Goal: Transaction & Acquisition: Purchase product/service

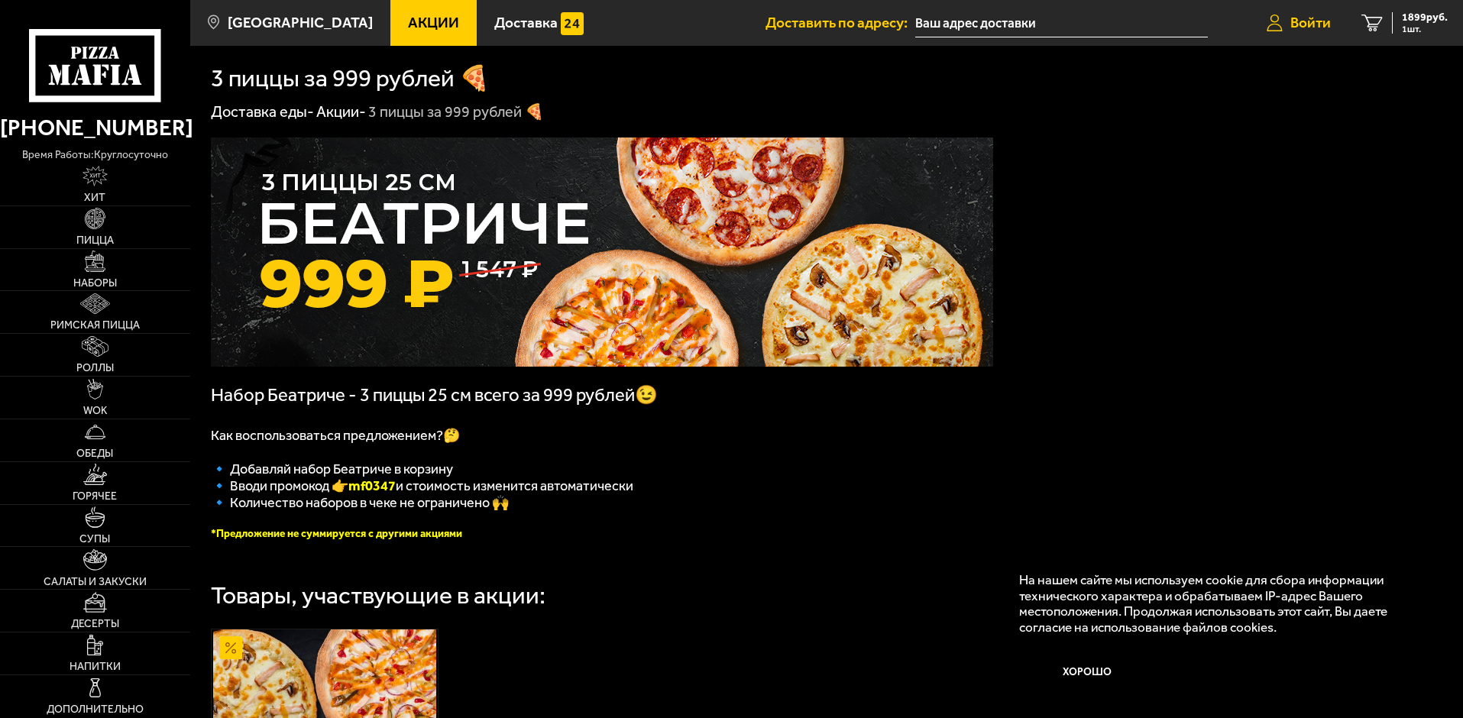
click at [1304, 20] on span "Войти" at bounding box center [1310, 22] width 40 height 15
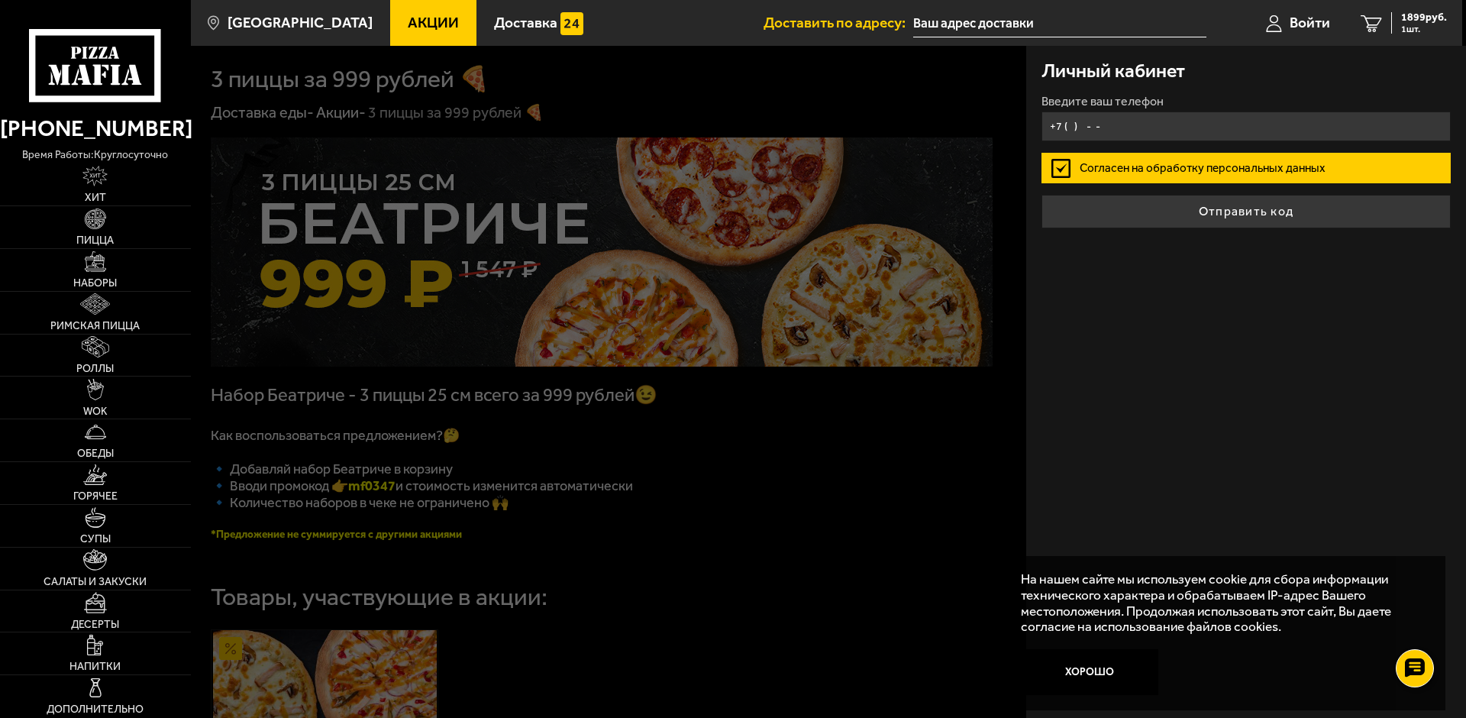
type input "+7 (911) 688-87-60"
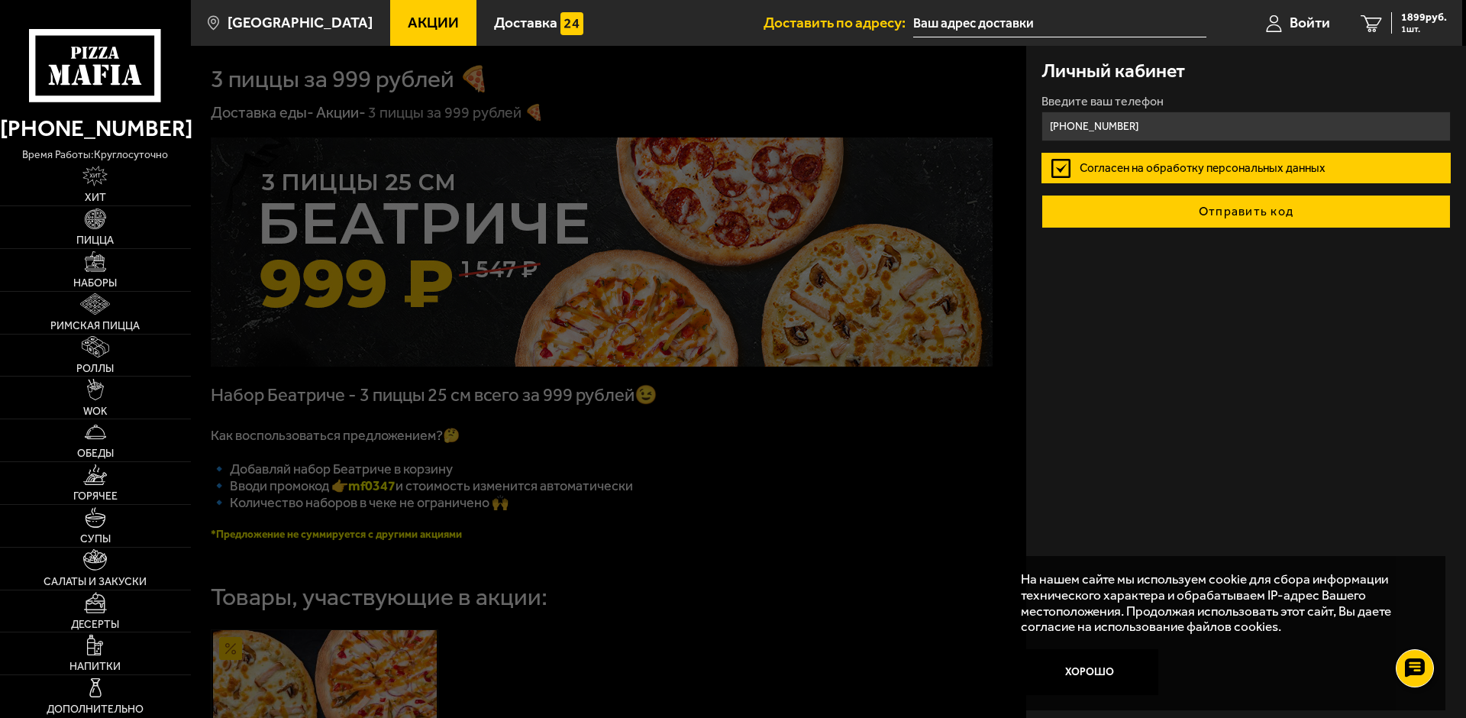
click at [1240, 215] on button "Отправить код" at bounding box center [1246, 212] width 409 height 34
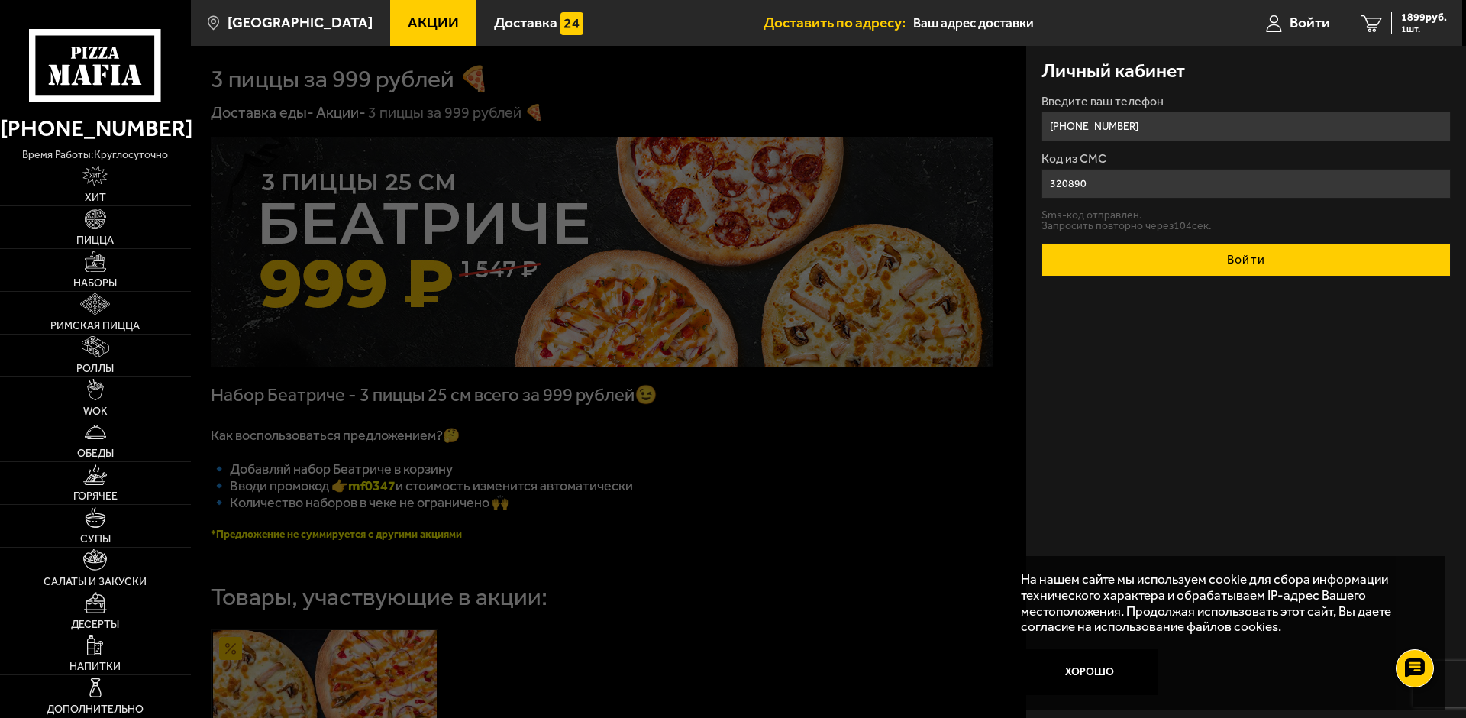
type input "320890"
click at [1266, 261] on button "Войти" at bounding box center [1246, 260] width 409 height 34
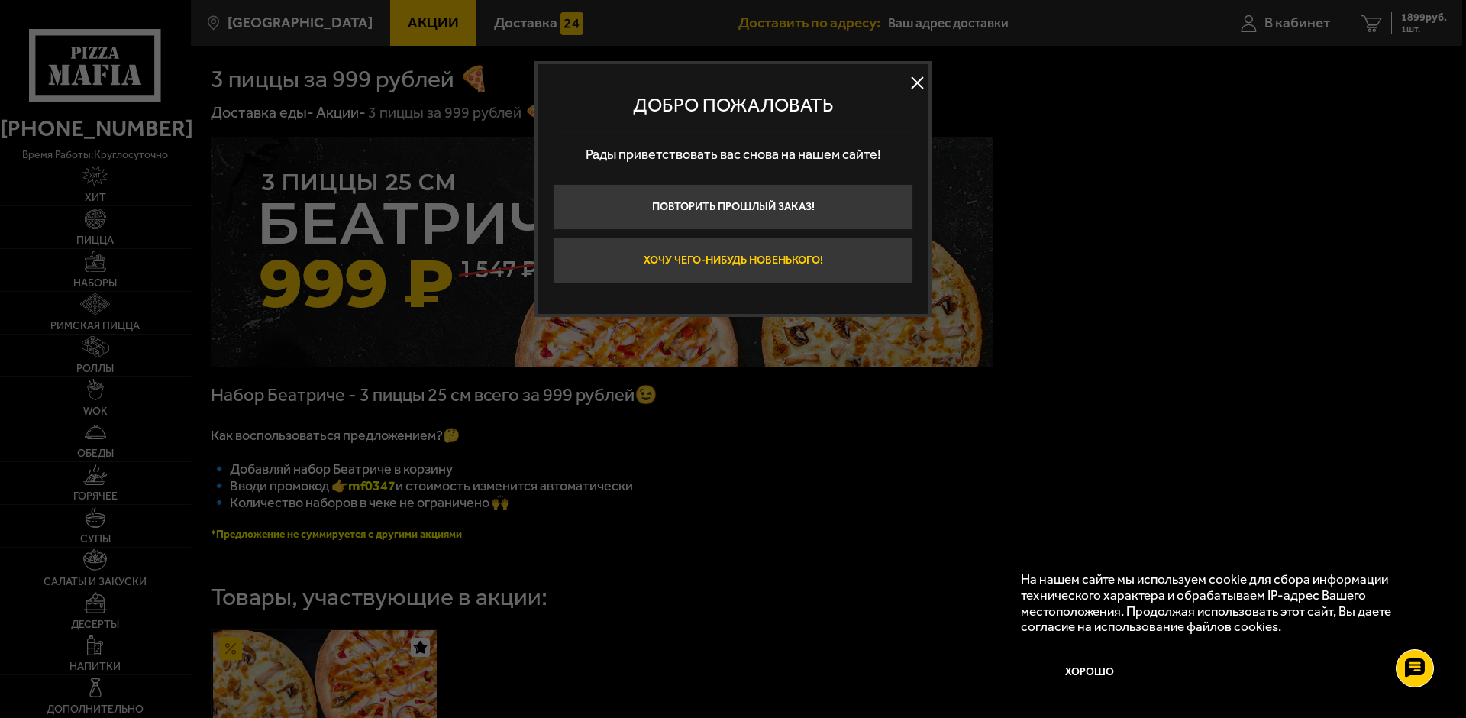
click at [774, 261] on button "Хочу чего-нибудь новенького!" at bounding box center [733, 261] width 360 height 46
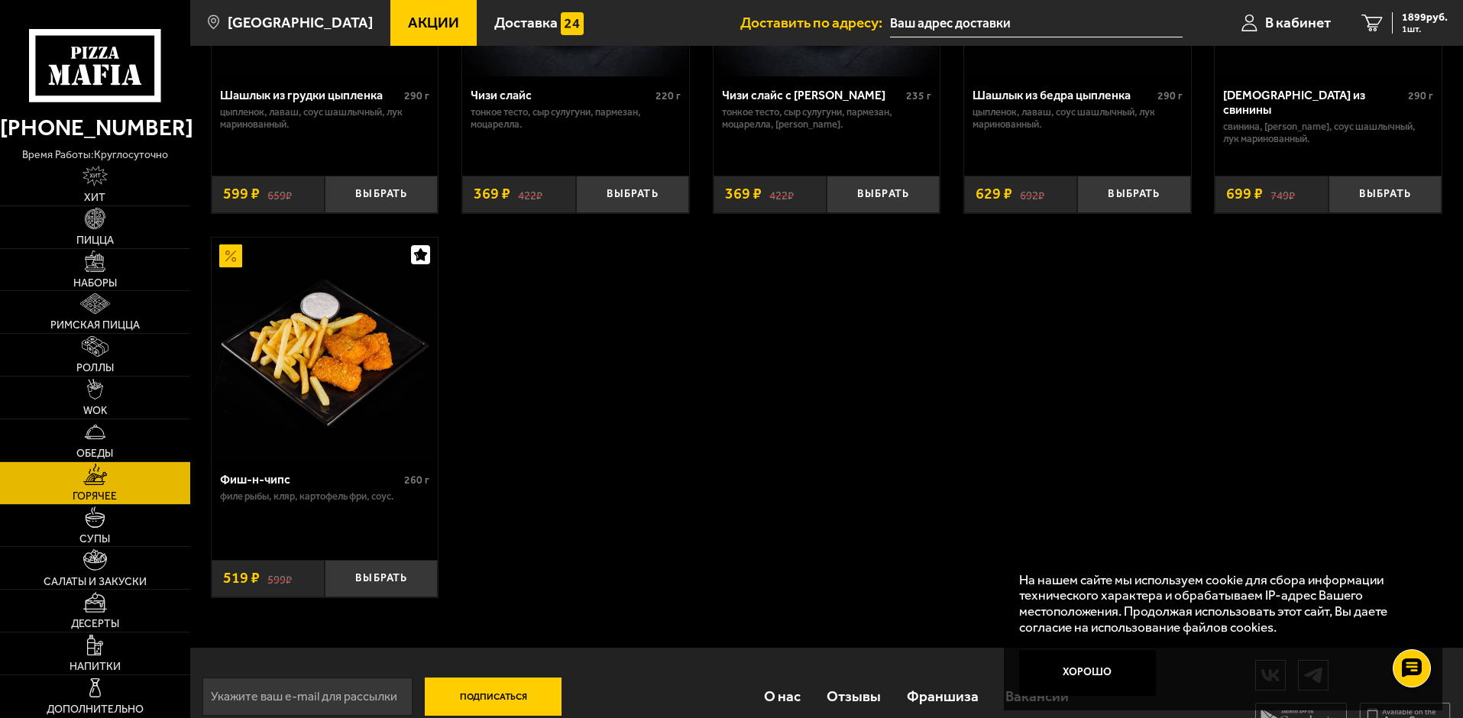
scroll to position [1146, 0]
click at [118, 612] on link "Десерты" at bounding box center [95, 611] width 190 height 42
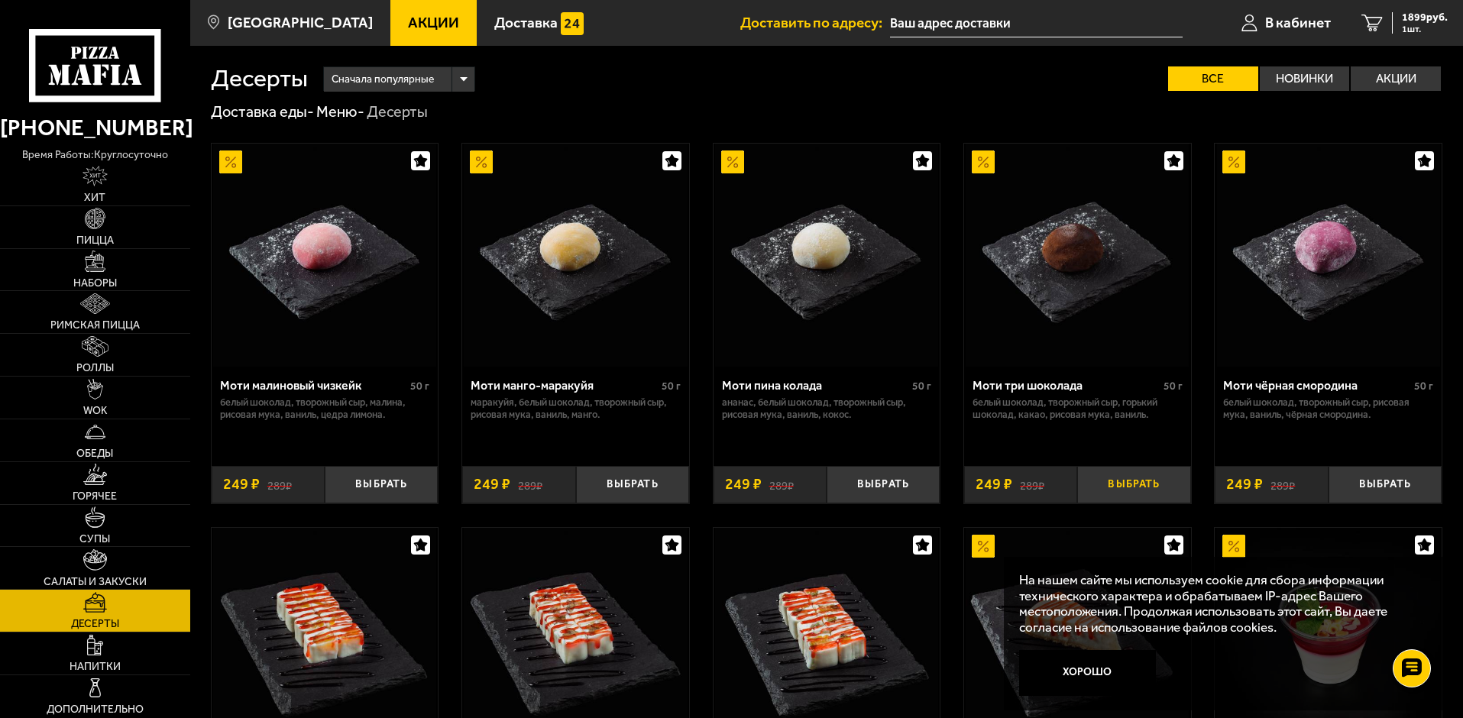
click at [1145, 484] on button "Выбрать" at bounding box center [1133, 484] width 113 height 37
click at [1385, 79] on label "Акции" at bounding box center [1395, 78] width 90 height 24
click at [0, 0] on input "Акции" at bounding box center [0, 0] width 0 height 0
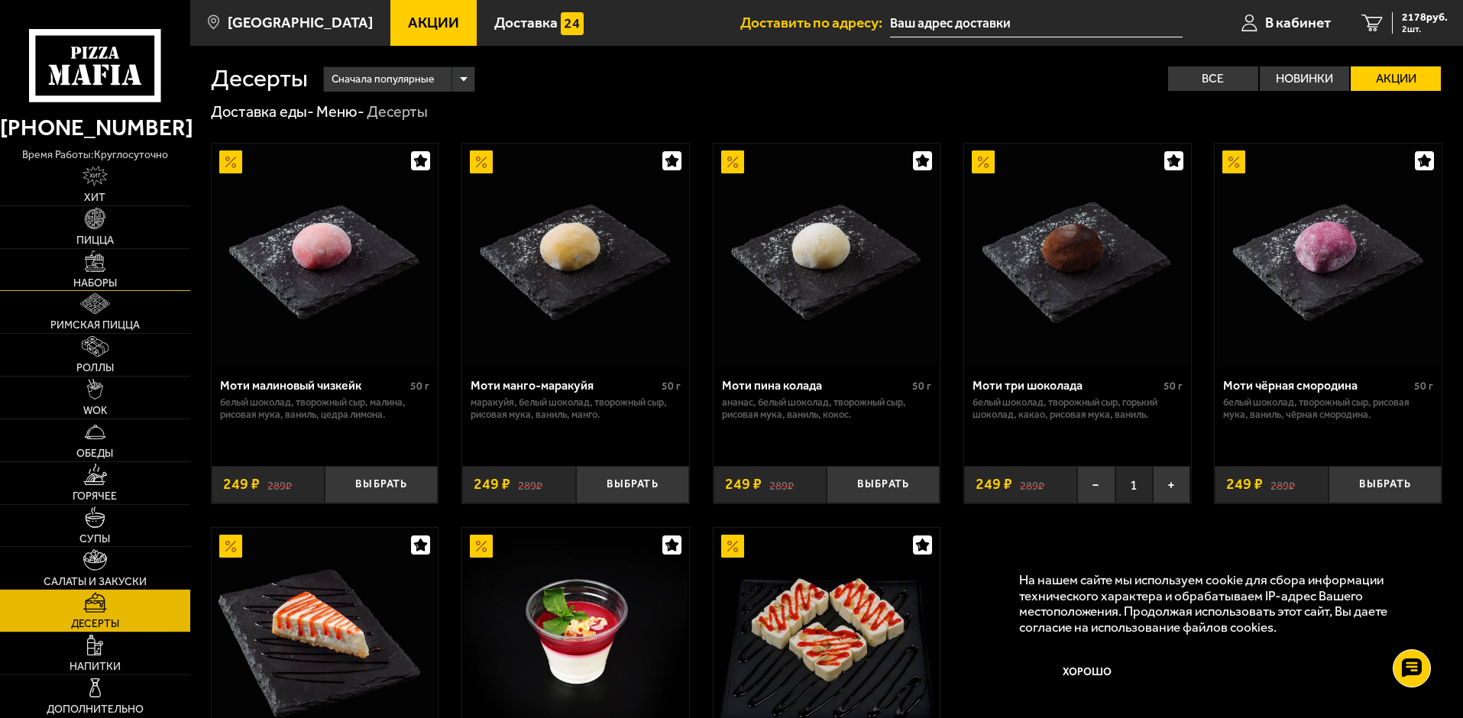
click at [72, 276] on link "Наборы" at bounding box center [95, 270] width 190 height 42
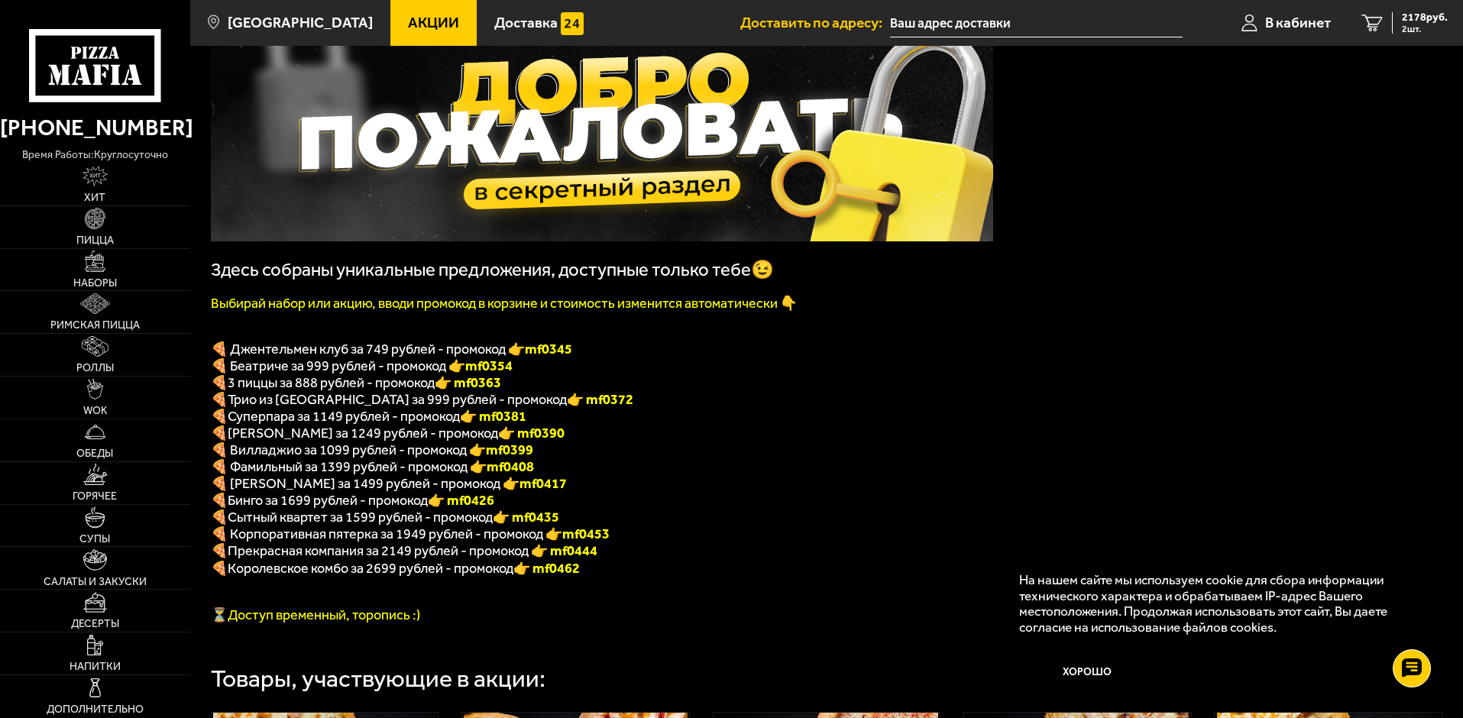
scroll to position [153, 0]
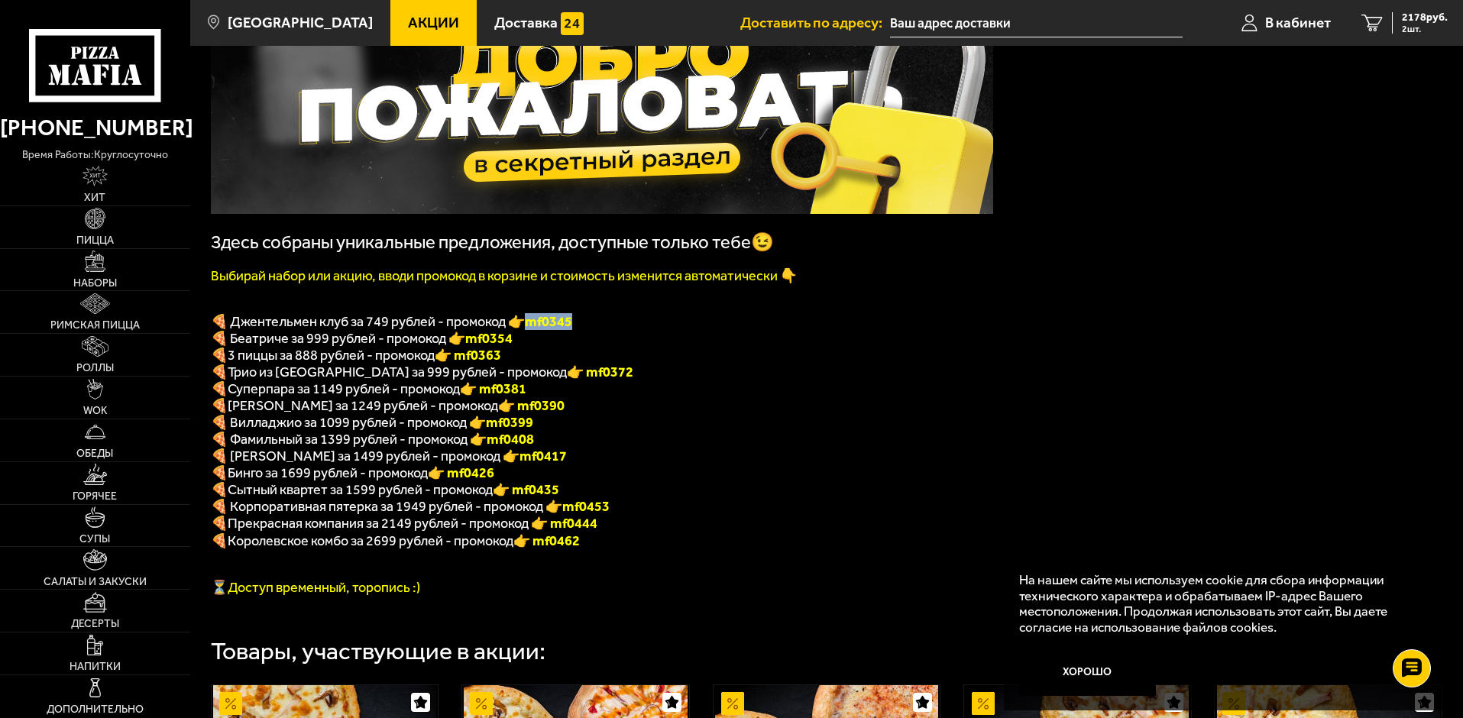
drag, startPoint x: 530, startPoint y: 328, endPoint x: 572, endPoint y: 329, distance: 42.0
click at [605, 330] on p "🍕 Джентельмен клуб за 749 рублей - промокод 👉 mf0345" at bounding box center [602, 321] width 782 height 17
copy b "mf0345"
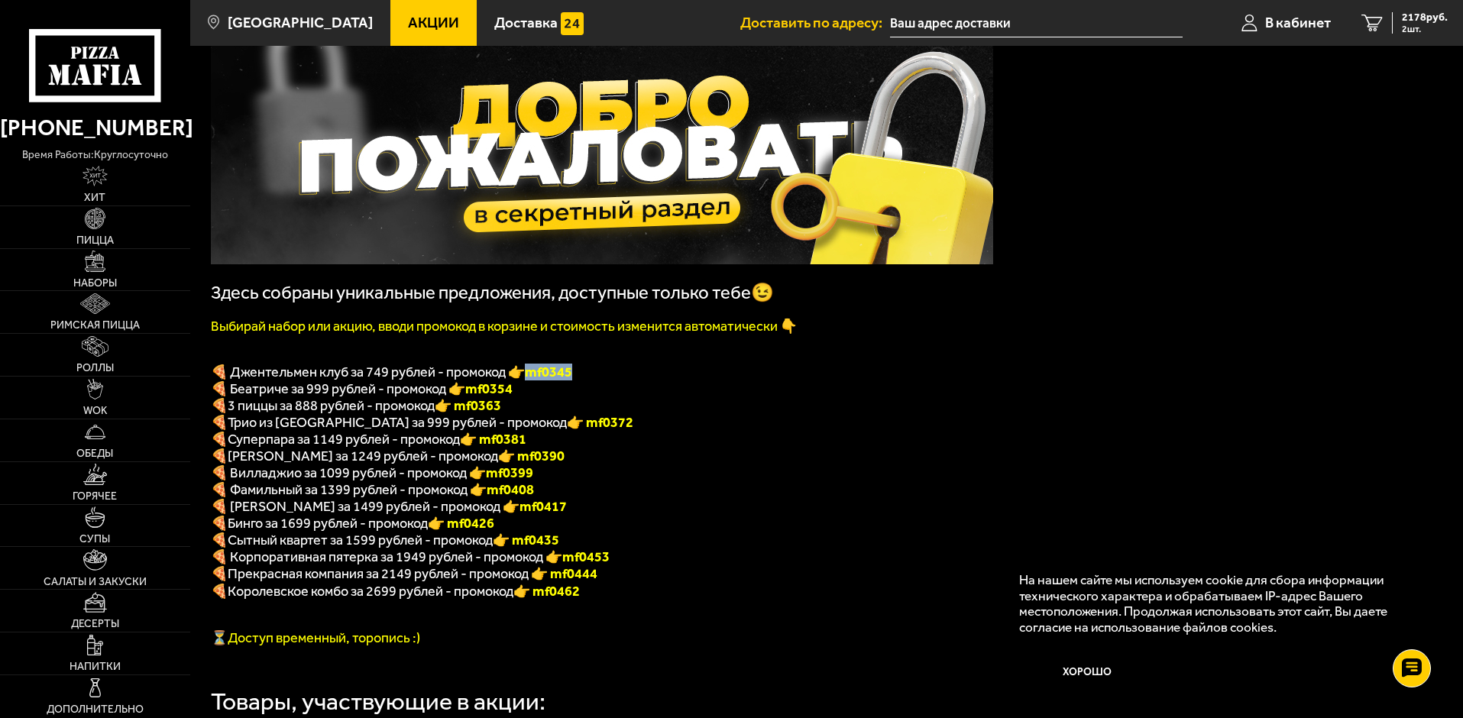
scroll to position [76, 0]
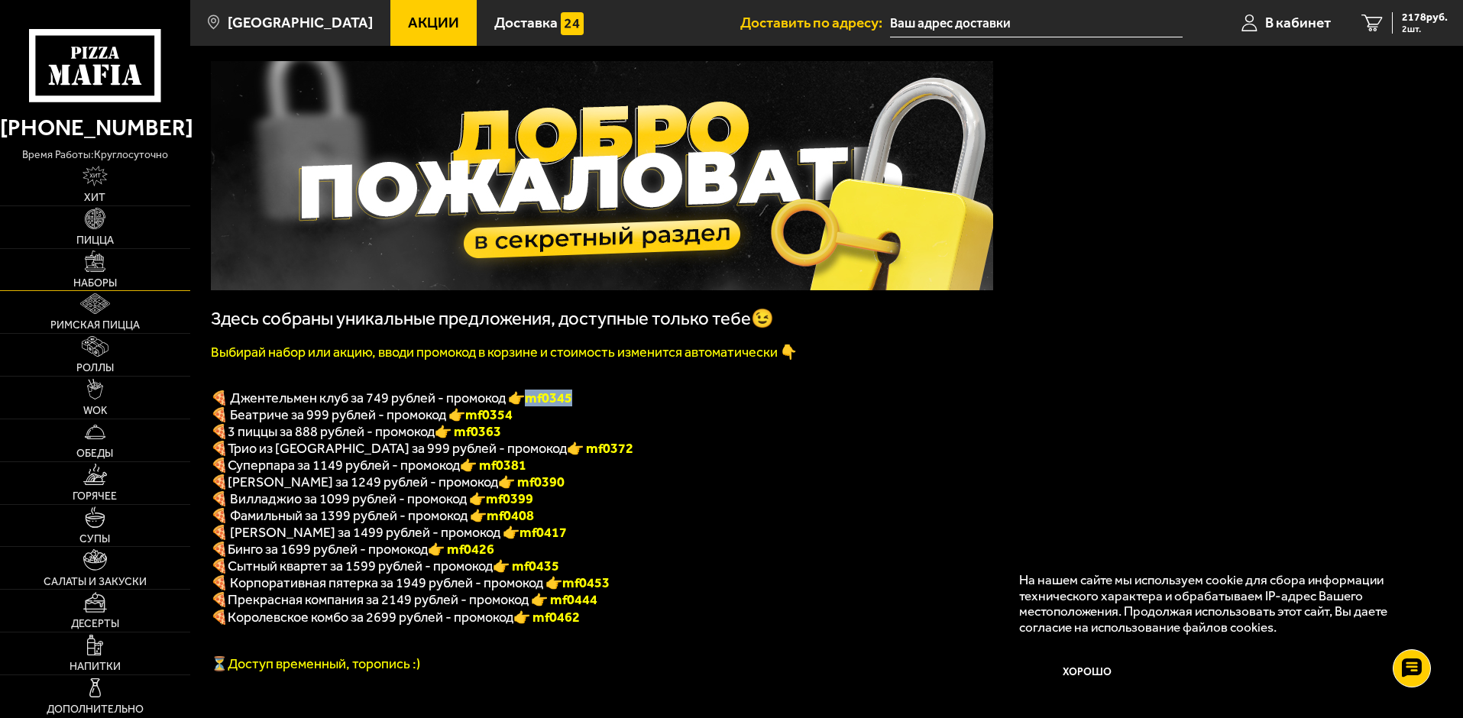
click at [90, 265] on img at bounding box center [95, 261] width 21 height 21
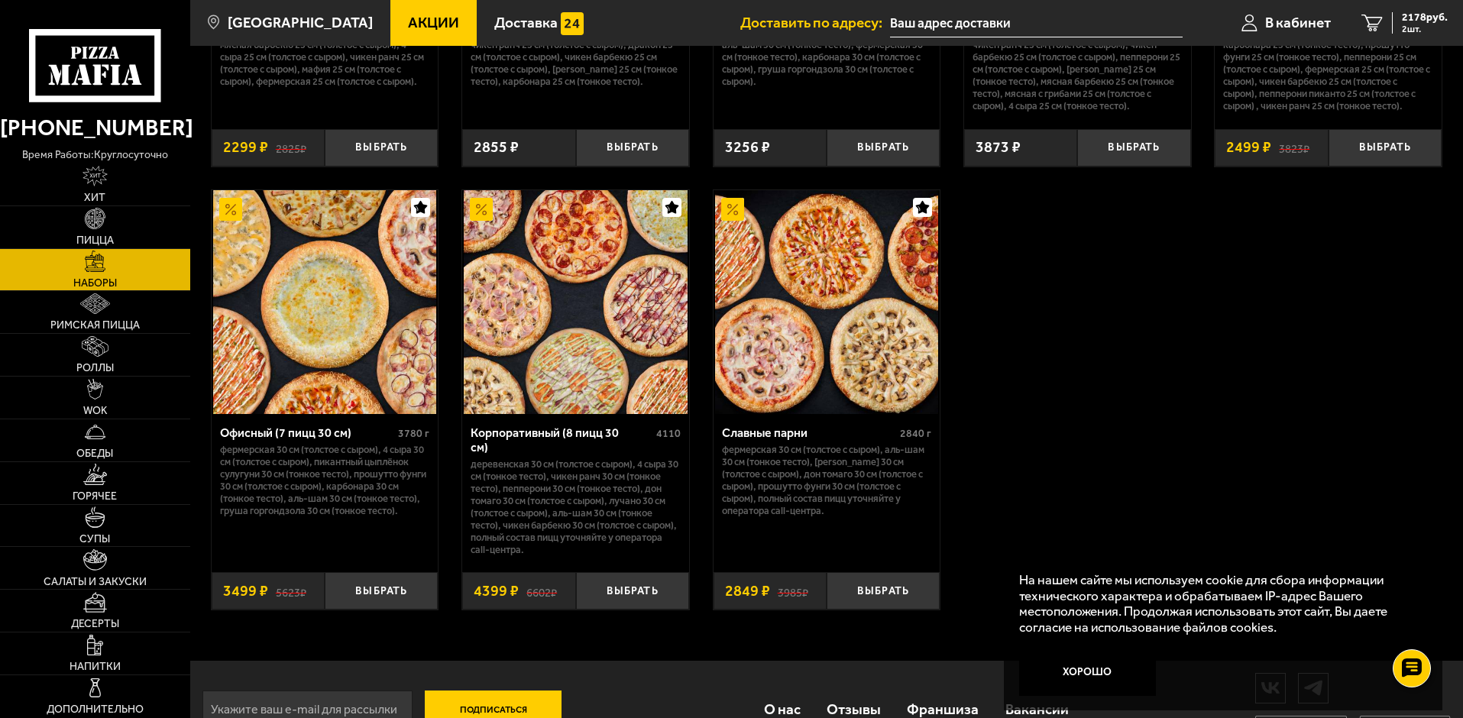
scroll to position [2341, 0]
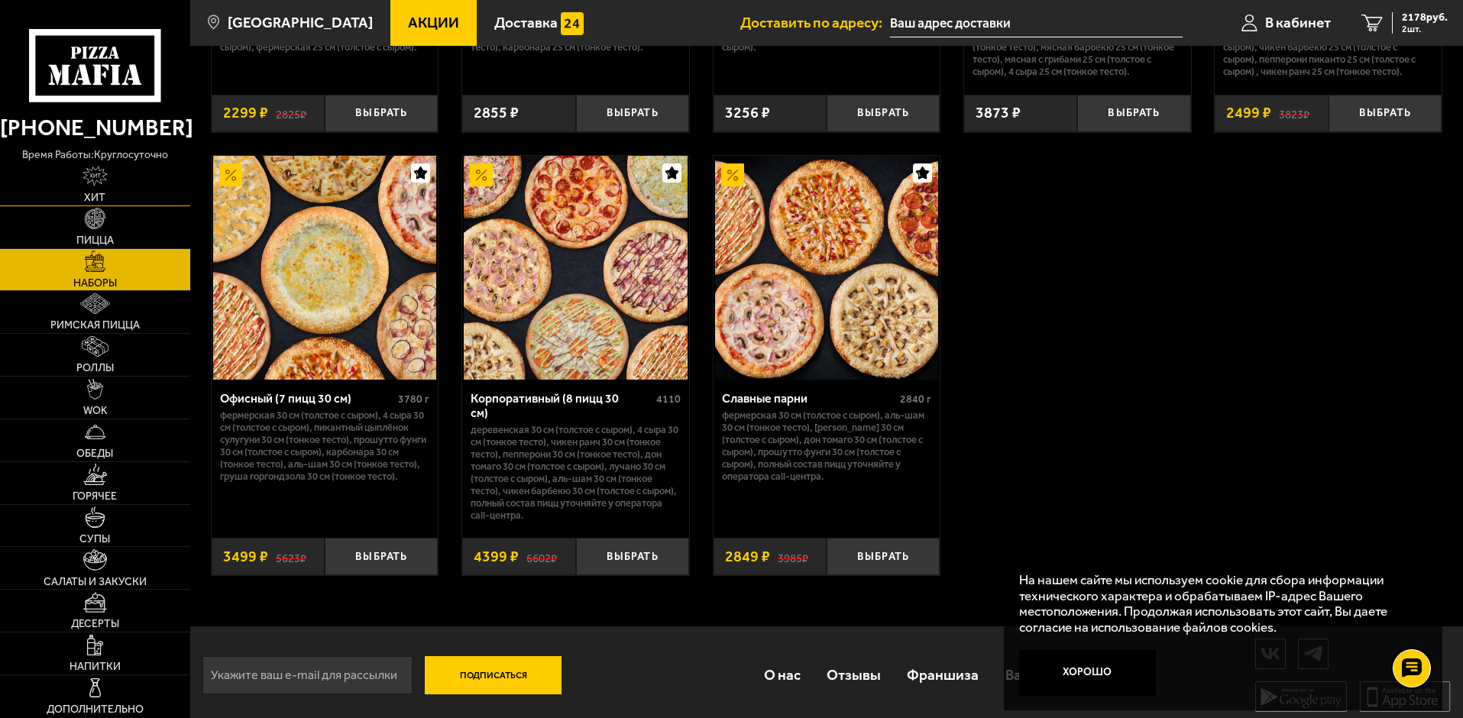
click at [95, 195] on span "Хит" at bounding box center [94, 197] width 21 height 11
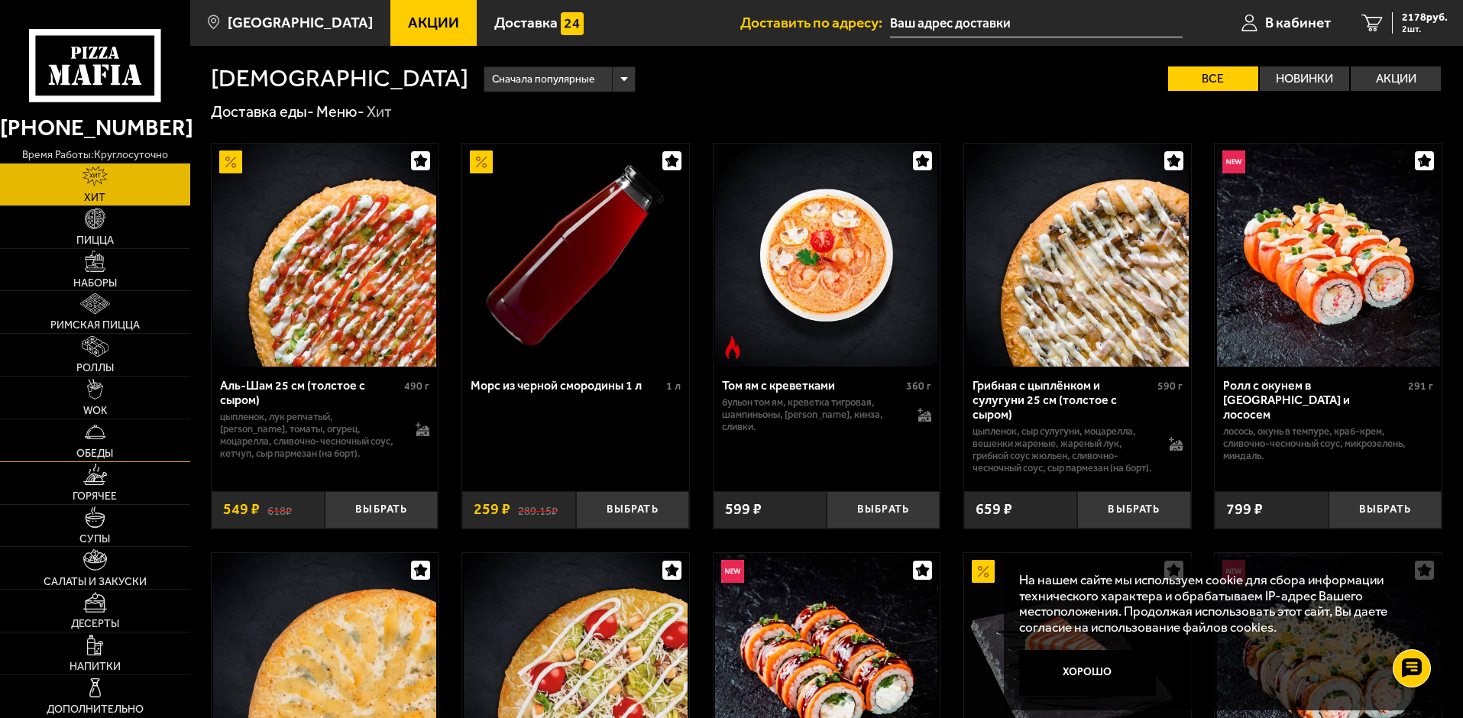
click at [96, 438] on img at bounding box center [95, 432] width 21 height 21
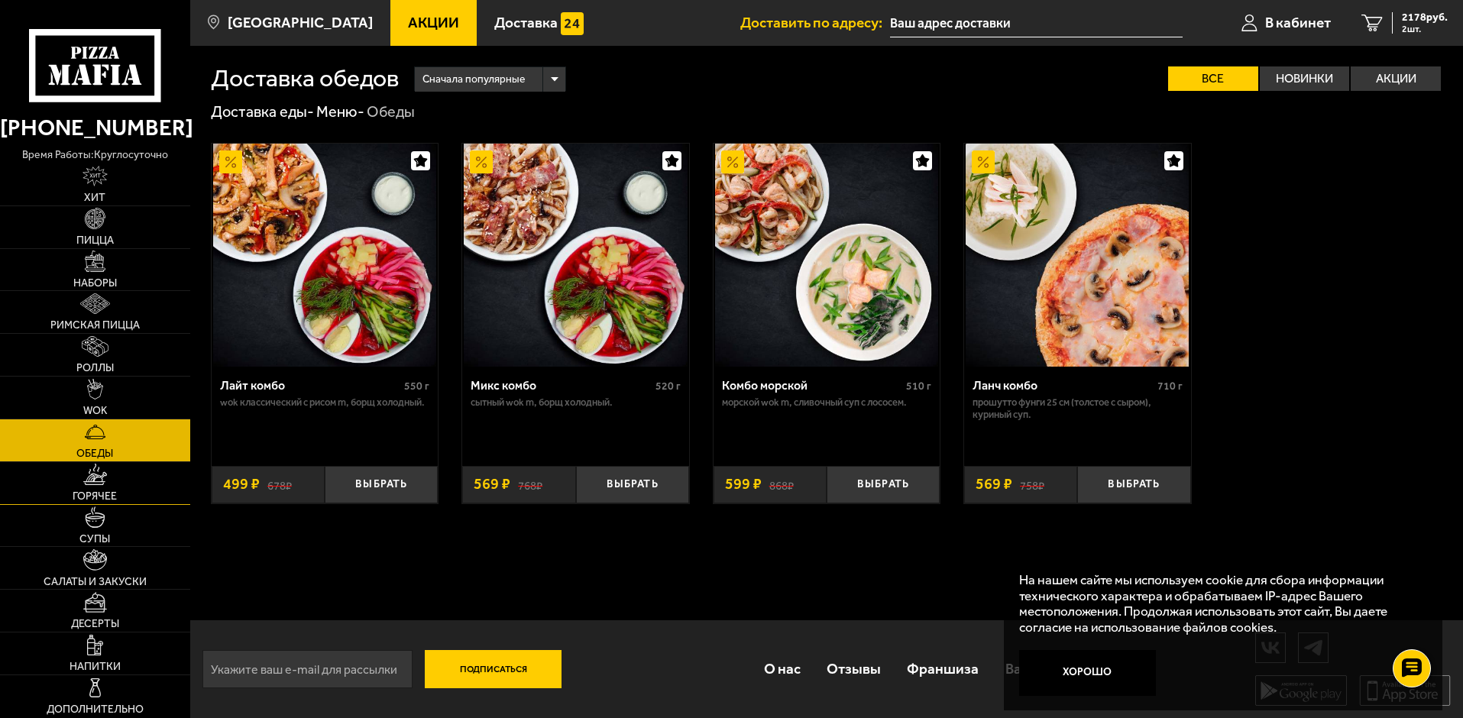
scroll to position [1, 0]
